Goal: Information Seeking & Learning: Learn about a topic

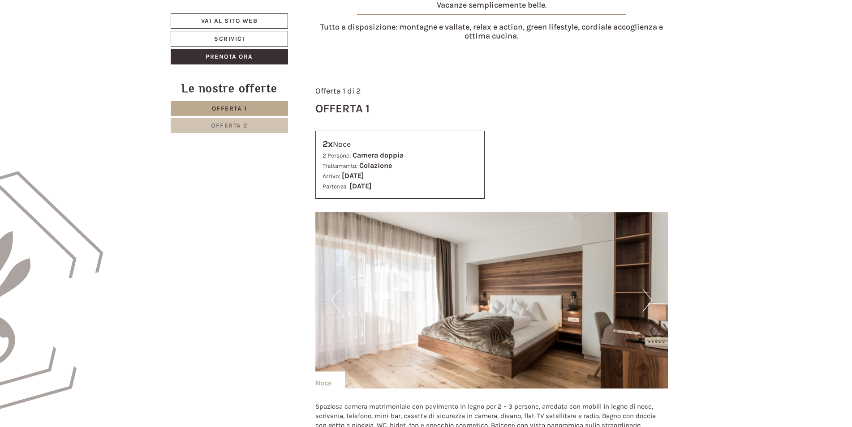
scroll to position [403, 0]
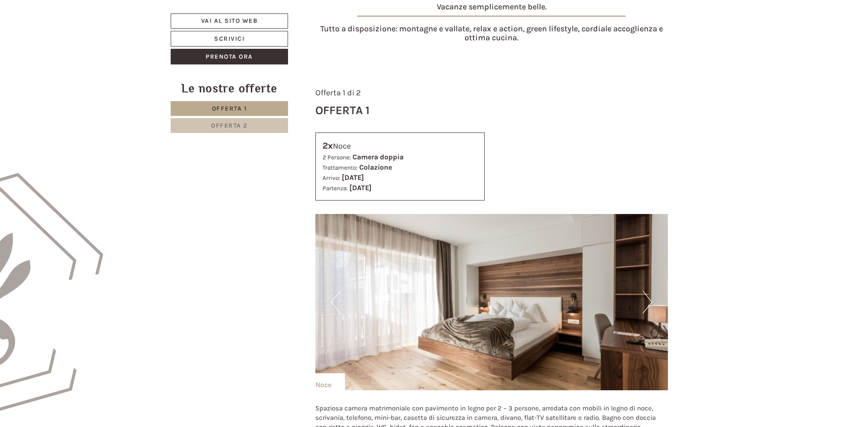
click at [231, 129] on span "Offerta 2" at bounding box center [229, 126] width 37 height 8
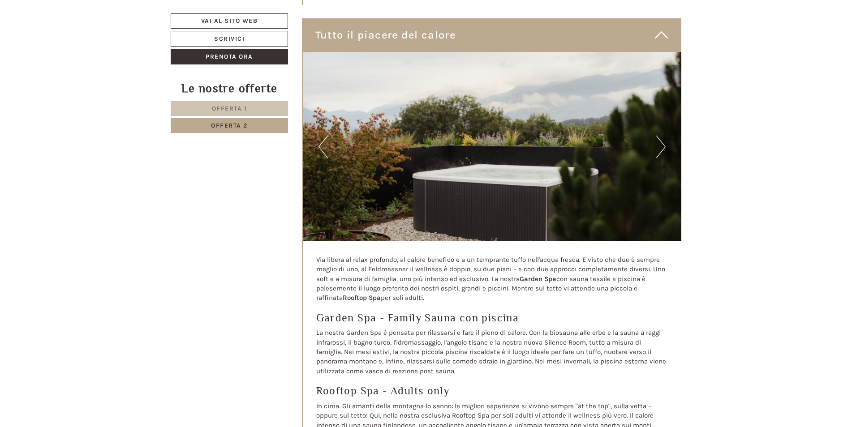
scroll to position [2045, 0]
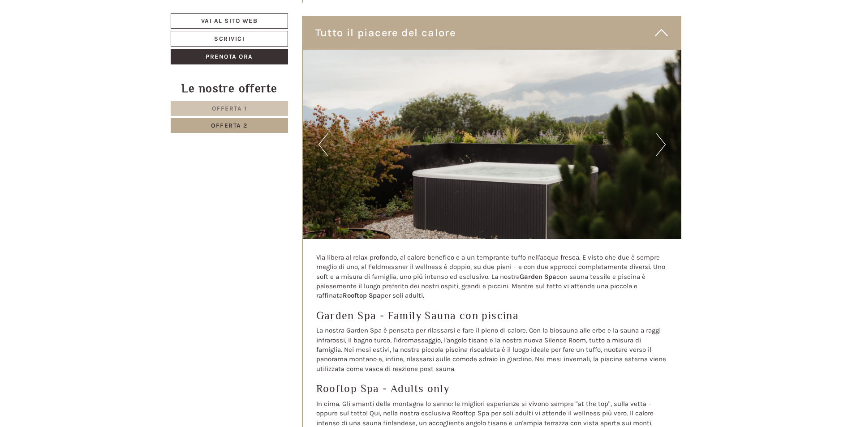
click at [656, 142] on button "Next" at bounding box center [660, 145] width 9 height 22
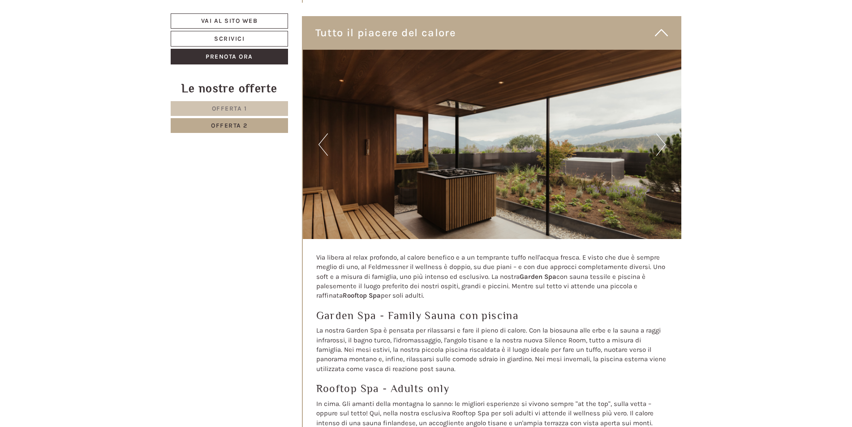
click at [656, 142] on button "Next" at bounding box center [660, 145] width 9 height 22
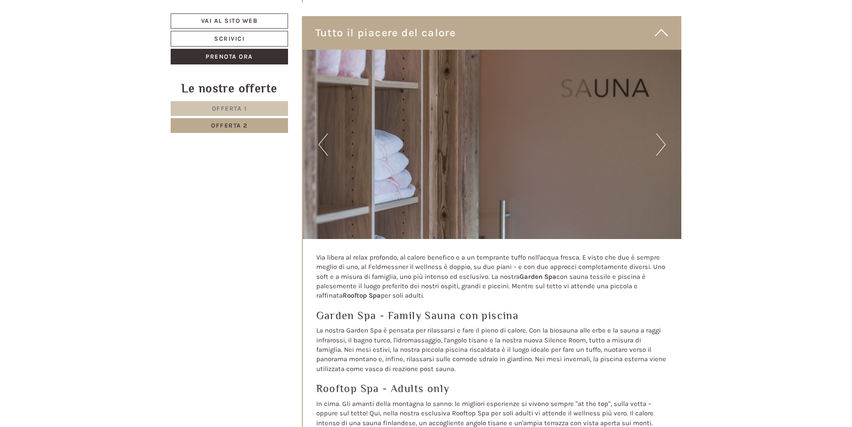
click at [656, 142] on button "Next" at bounding box center [660, 145] width 9 height 22
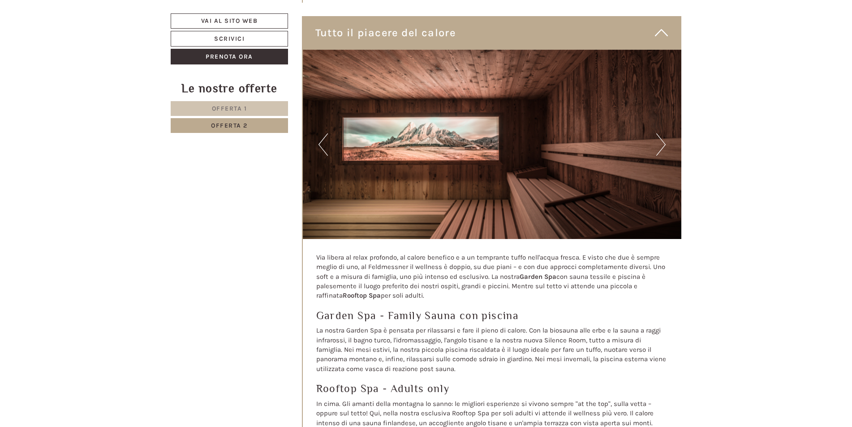
click at [656, 142] on button "Next" at bounding box center [660, 145] width 9 height 22
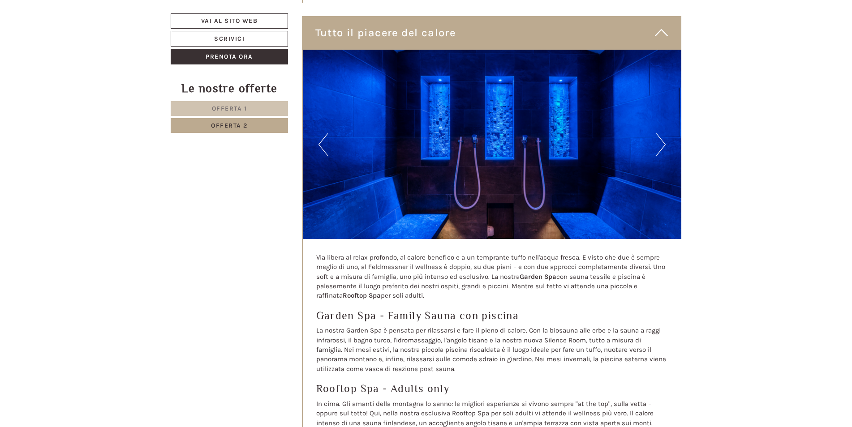
click at [656, 142] on button "Next" at bounding box center [660, 145] width 9 height 22
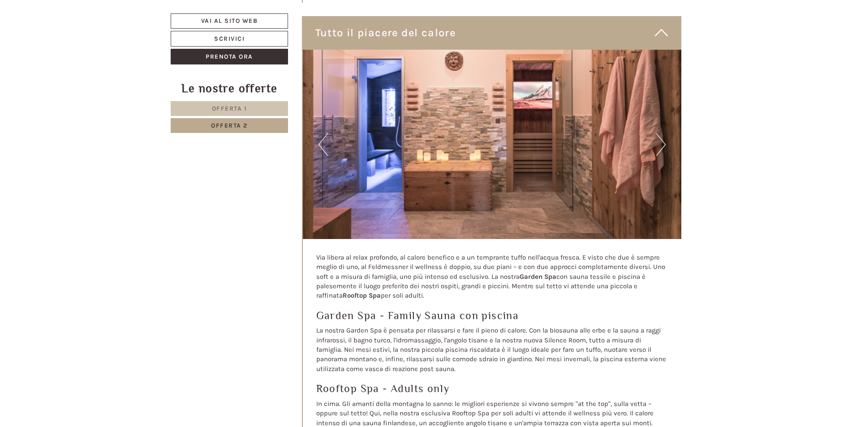
click at [656, 143] on button "Next" at bounding box center [660, 145] width 9 height 22
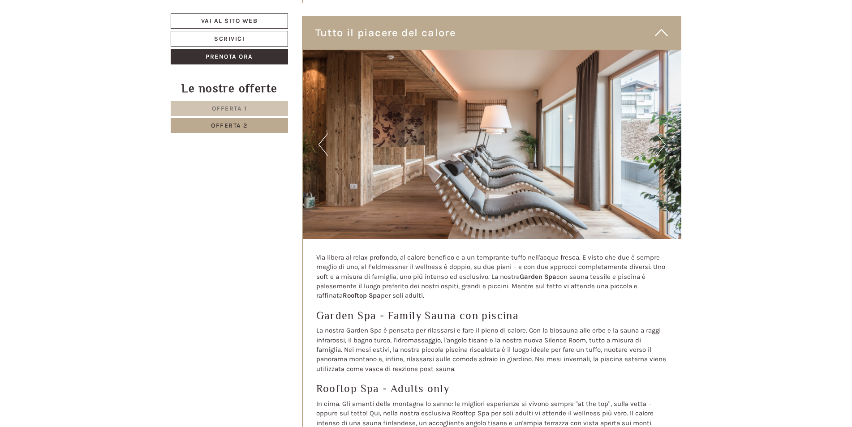
click at [656, 146] on button "Next" at bounding box center [660, 145] width 9 height 22
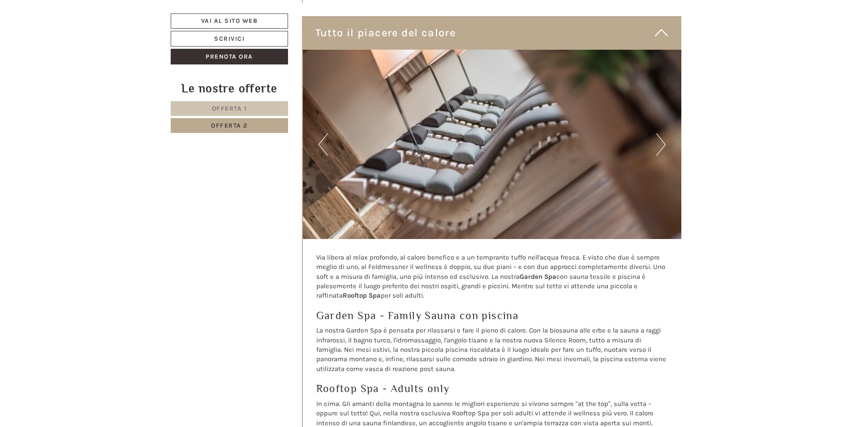
click at [656, 146] on button "Next" at bounding box center [660, 145] width 9 height 22
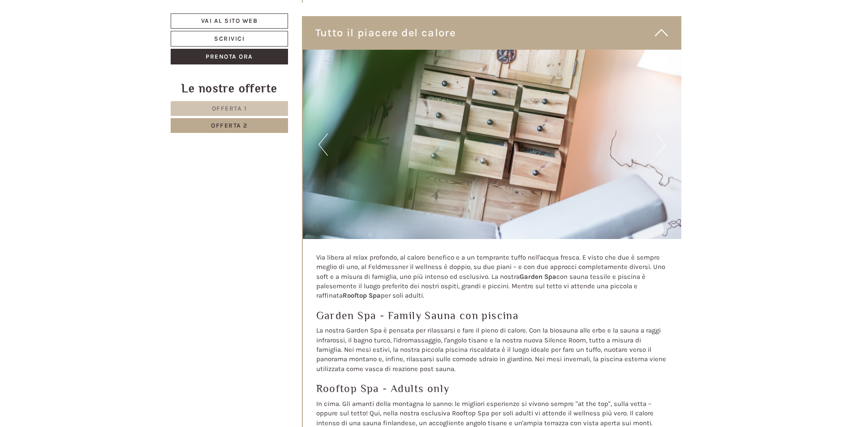
click at [656, 146] on button "Next" at bounding box center [660, 145] width 9 height 22
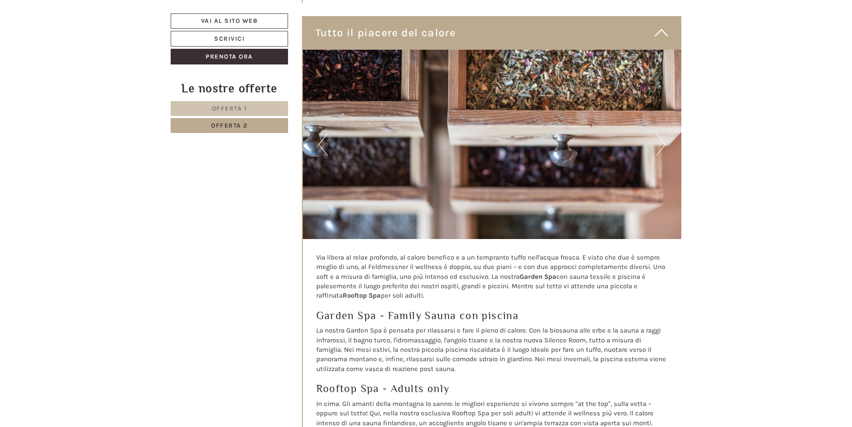
click at [656, 146] on button "Next" at bounding box center [660, 145] width 9 height 22
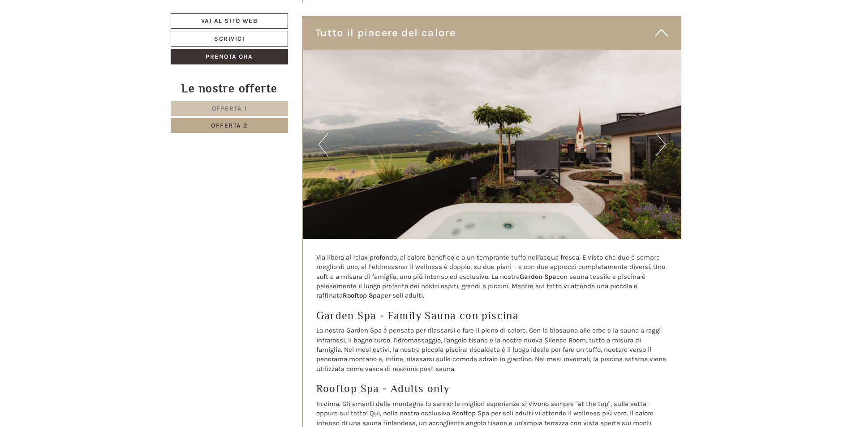
click at [656, 146] on button "Next" at bounding box center [660, 145] width 9 height 22
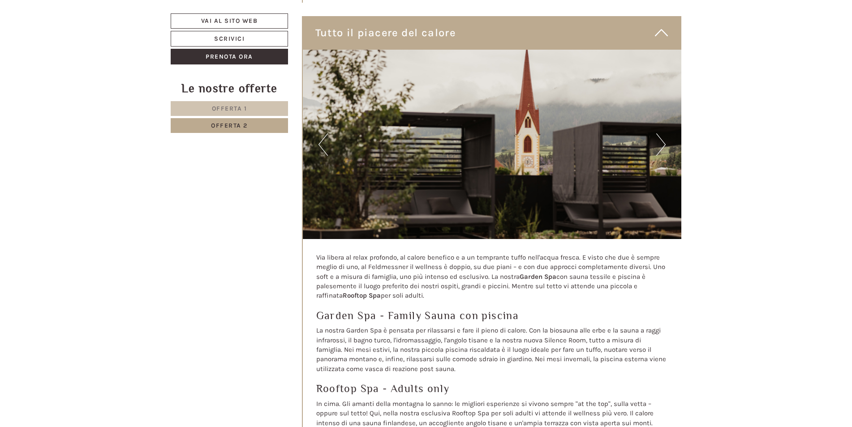
click at [656, 146] on button "Next" at bounding box center [660, 145] width 9 height 22
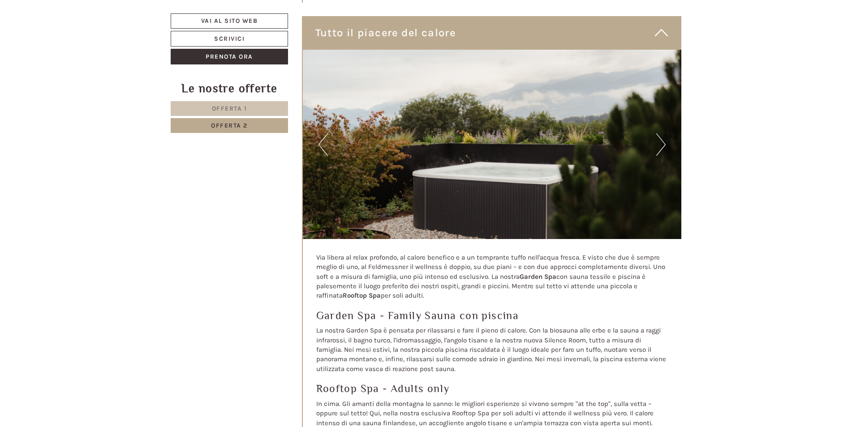
click at [656, 146] on button "Next" at bounding box center [660, 145] width 9 height 22
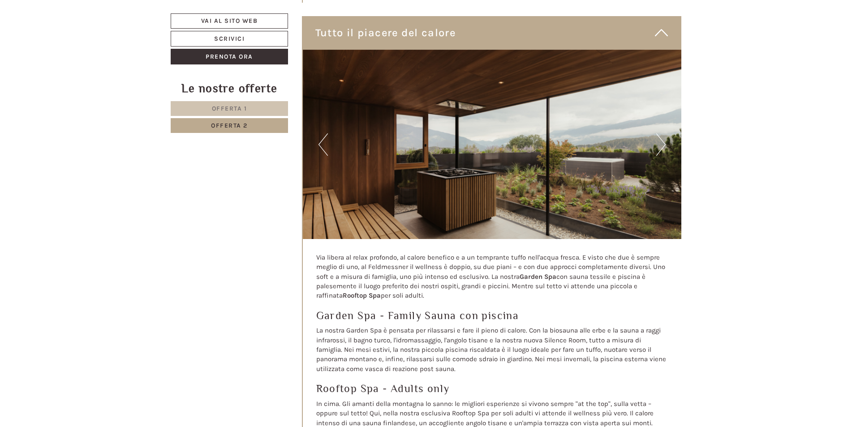
click at [656, 146] on button "Next" at bounding box center [660, 145] width 9 height 22
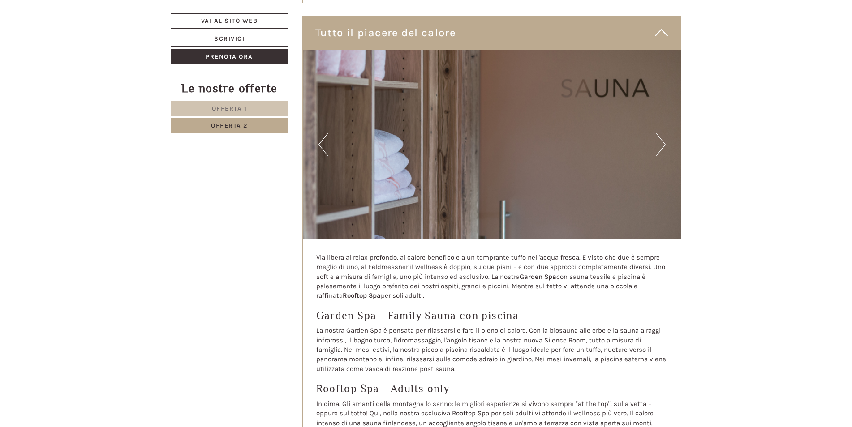
click at [656, 146] on button "Next" at bounding box center [660, 145] width 9 height 22
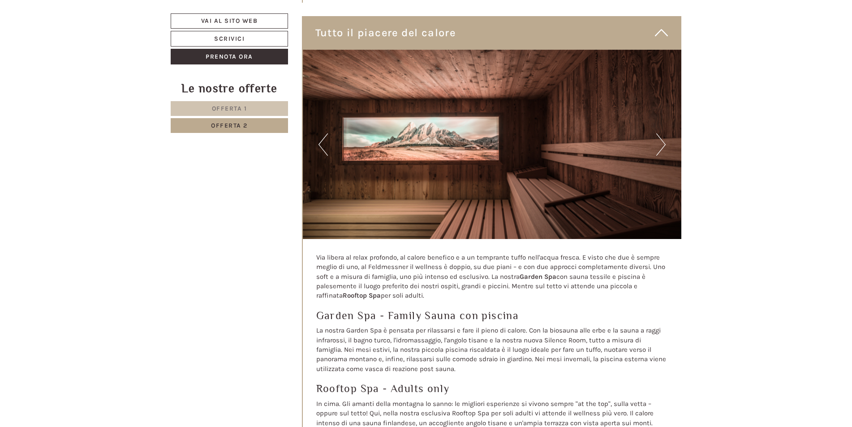
click at [664, 138] on button "Next" at bounding box center [660, 145] width 9 height 22
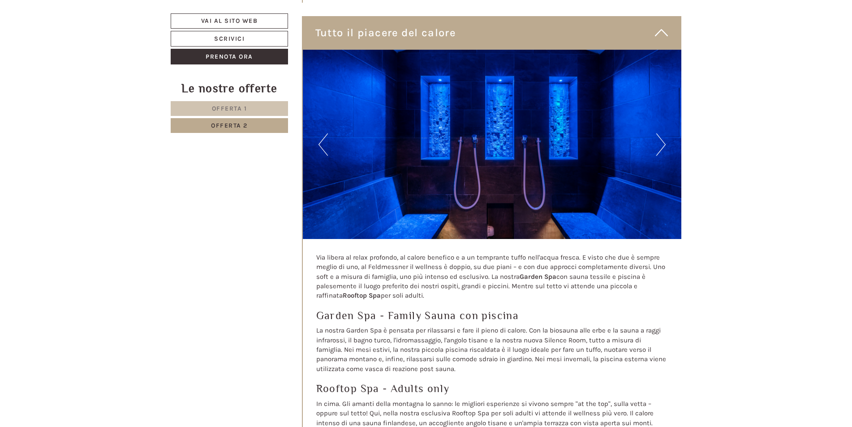
click at [664, 138] on button "Next" at bounding box center [660, 145] width 9 height 22
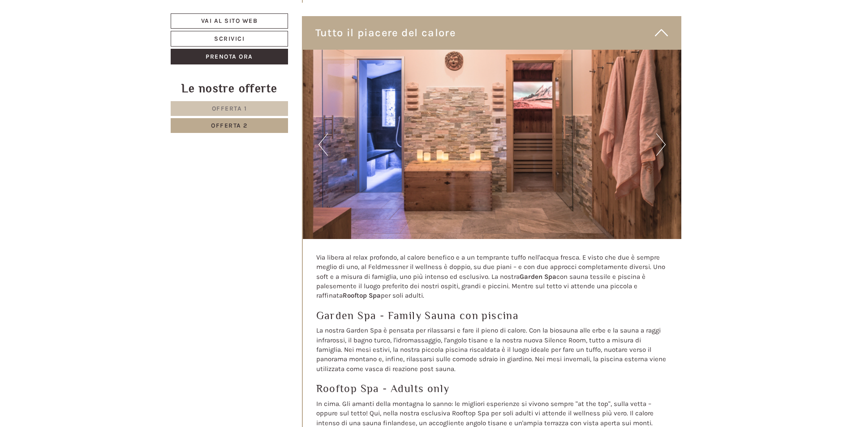
click at [664, 138] on button "Next" at bounding box center [660, 145] width 9 height 22
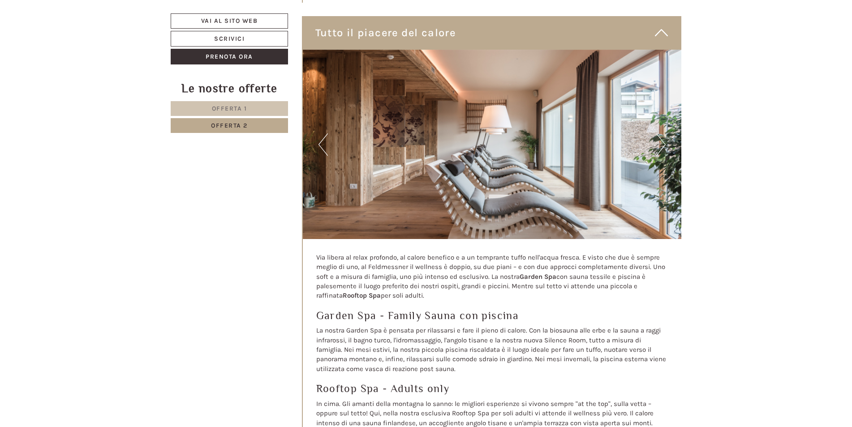
click at [664, 140] on button "Next" at bounding box center [660, 145] width 9 height 22
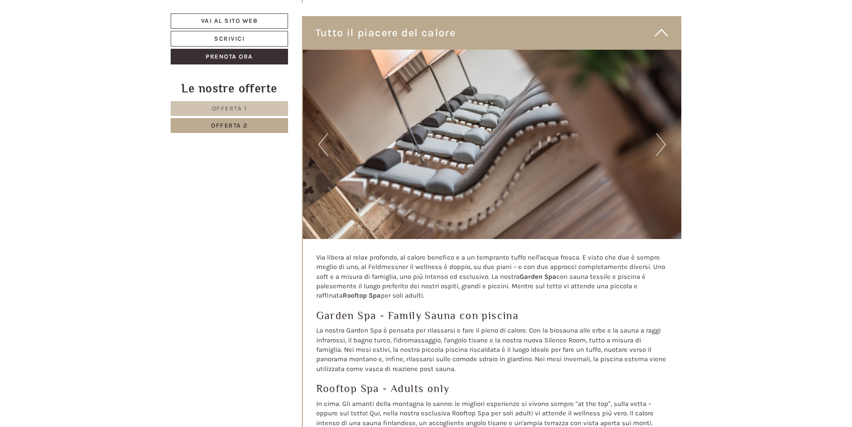
click at [664, 140] on button "Next" at bounding box center [660, 145] width 9 height 22
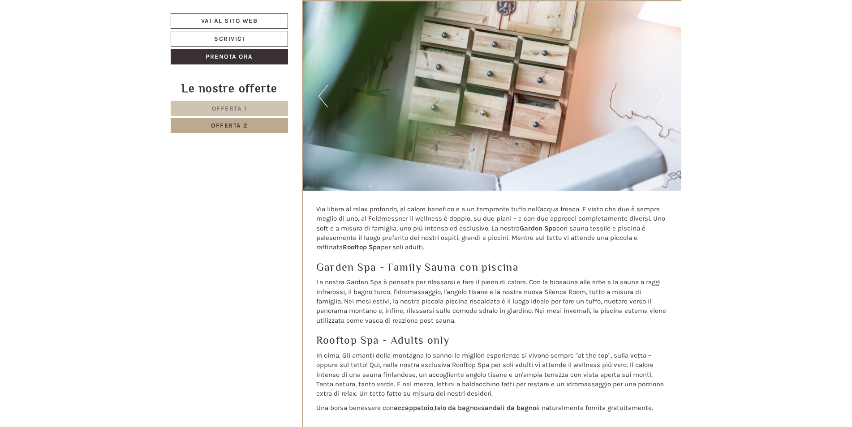
scroll to position [2404, 0]
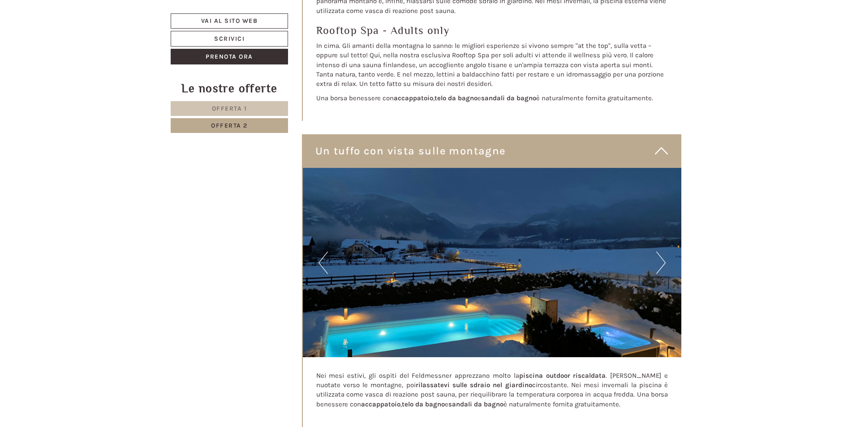
click at [659, 258] on button "Next" at bounding box center [660, 263] width 9 height 22
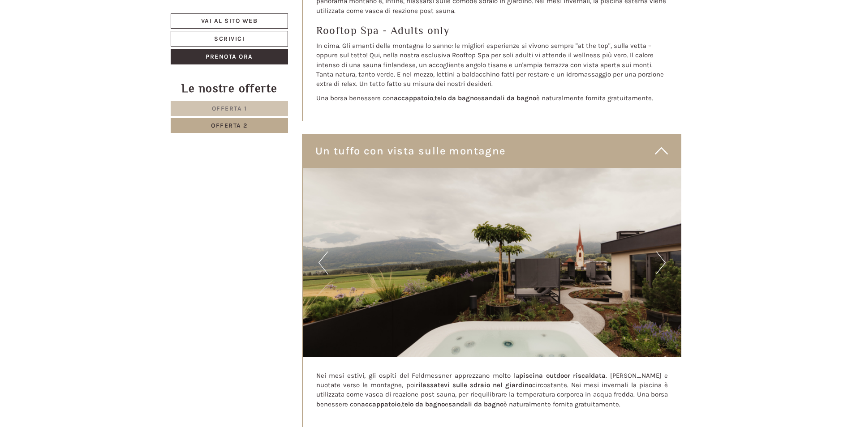
click at [659, 258] on button "Next" at bounding box center [660, 263] width 9 height 22
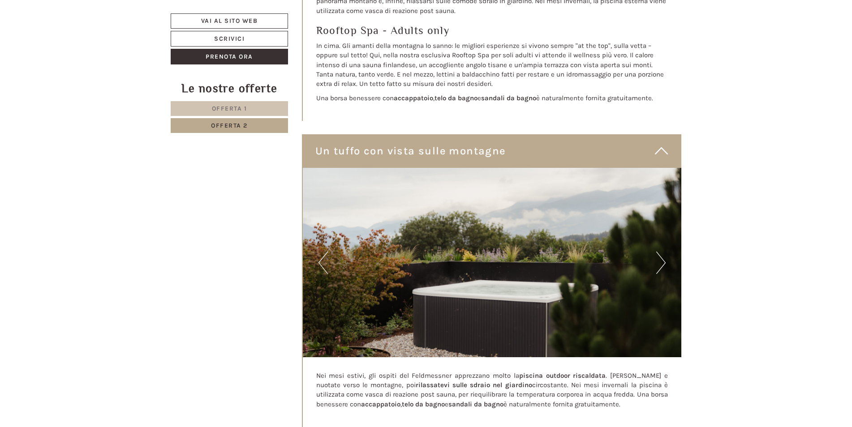
click at [657, 259] on button "Next" at bounding box center [660, 263] width 9 height 22
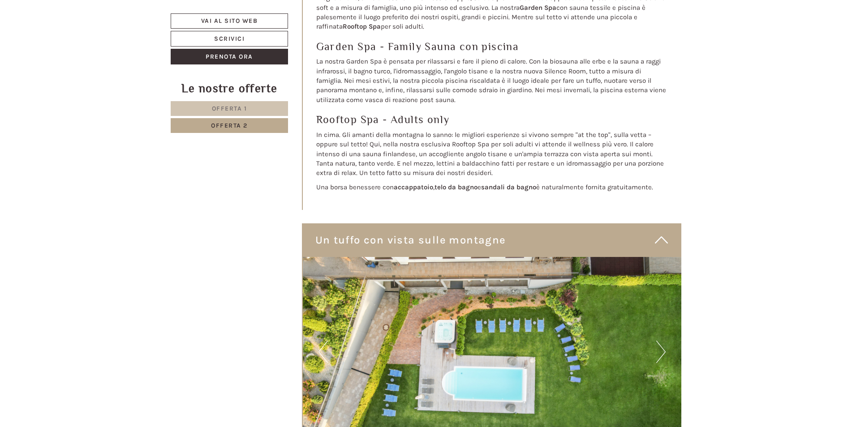
scroll to position [2314, 0]
click at [666, 343] on img at bounding box center [492, 353] width 379 height 190
click at [657, 341] on button "Next" at bounding box center [660, 352] width 9 height 22
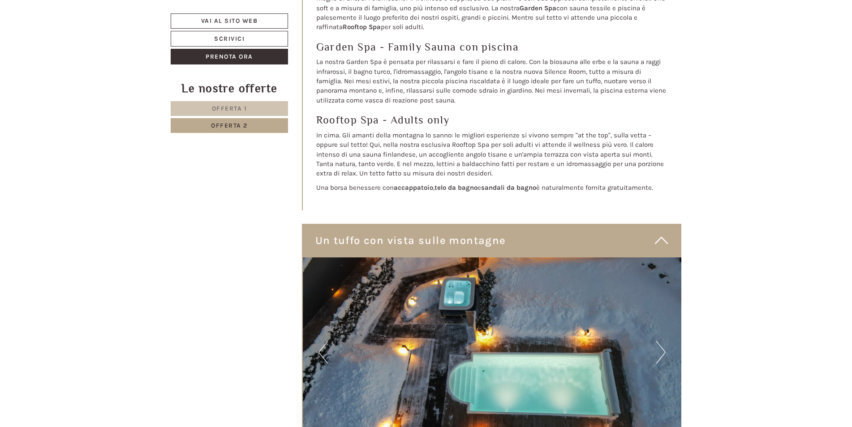
click at [656, 341] on button "Next" at bounding box center [660, 352] width 9 height 22
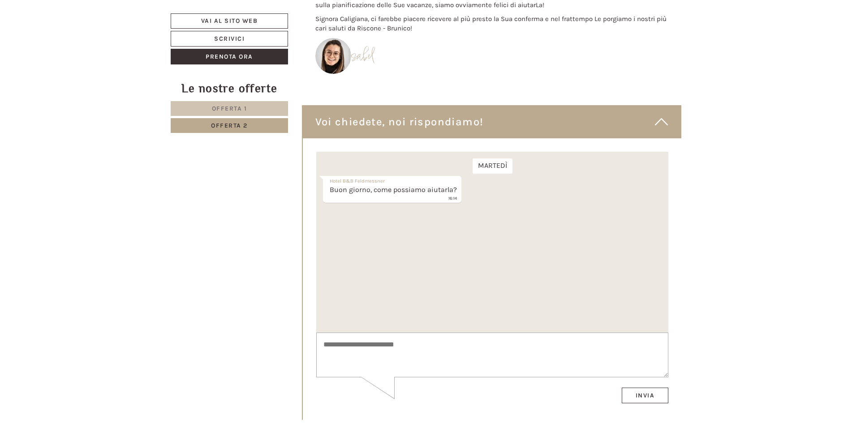
scroll to position [3434, 0]
